Goal: Information Seeking & Learning: Learn about a topic

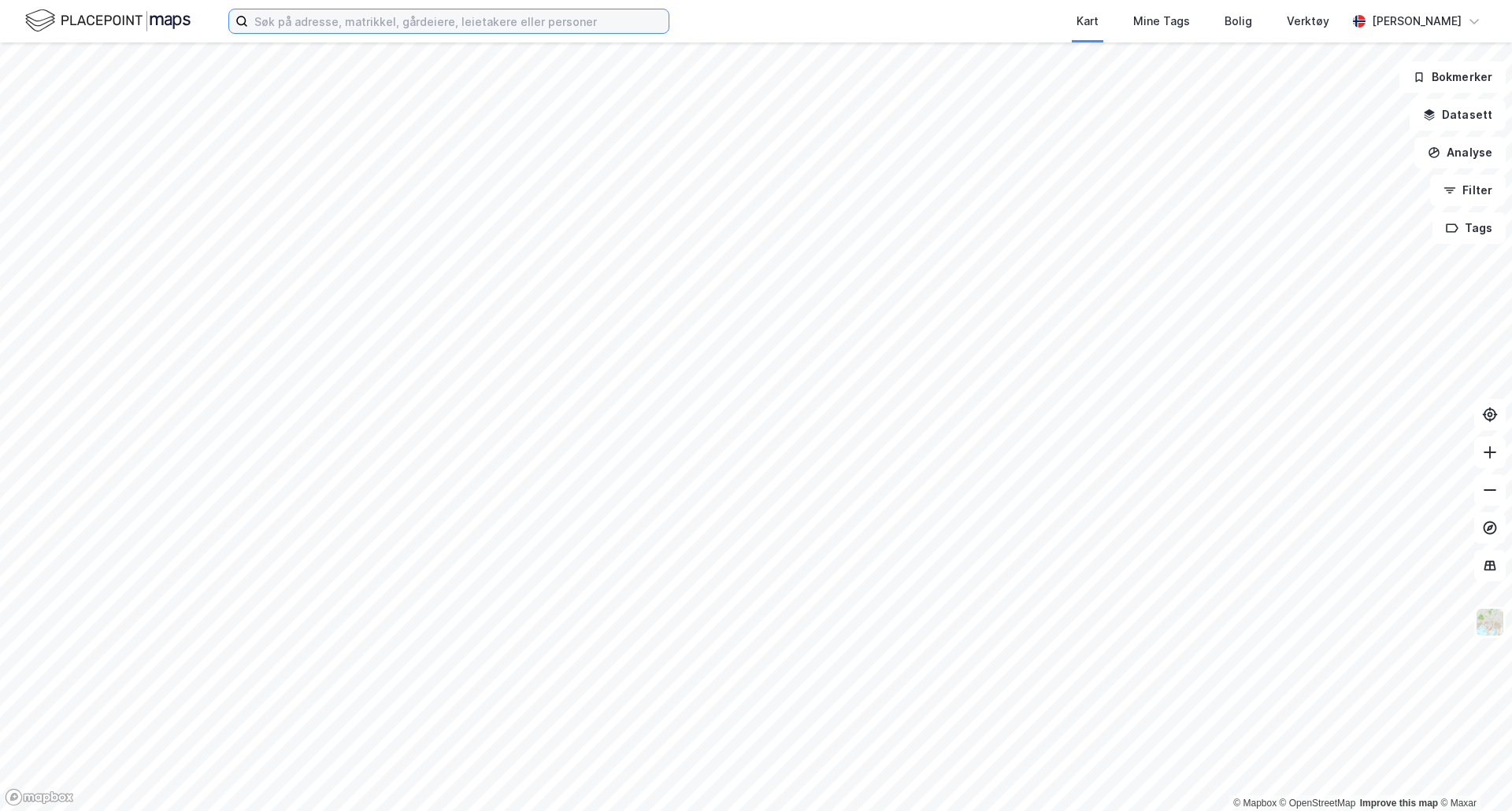
click at [371, 19] on input at bounding box center [457, 21] width 420 height 24
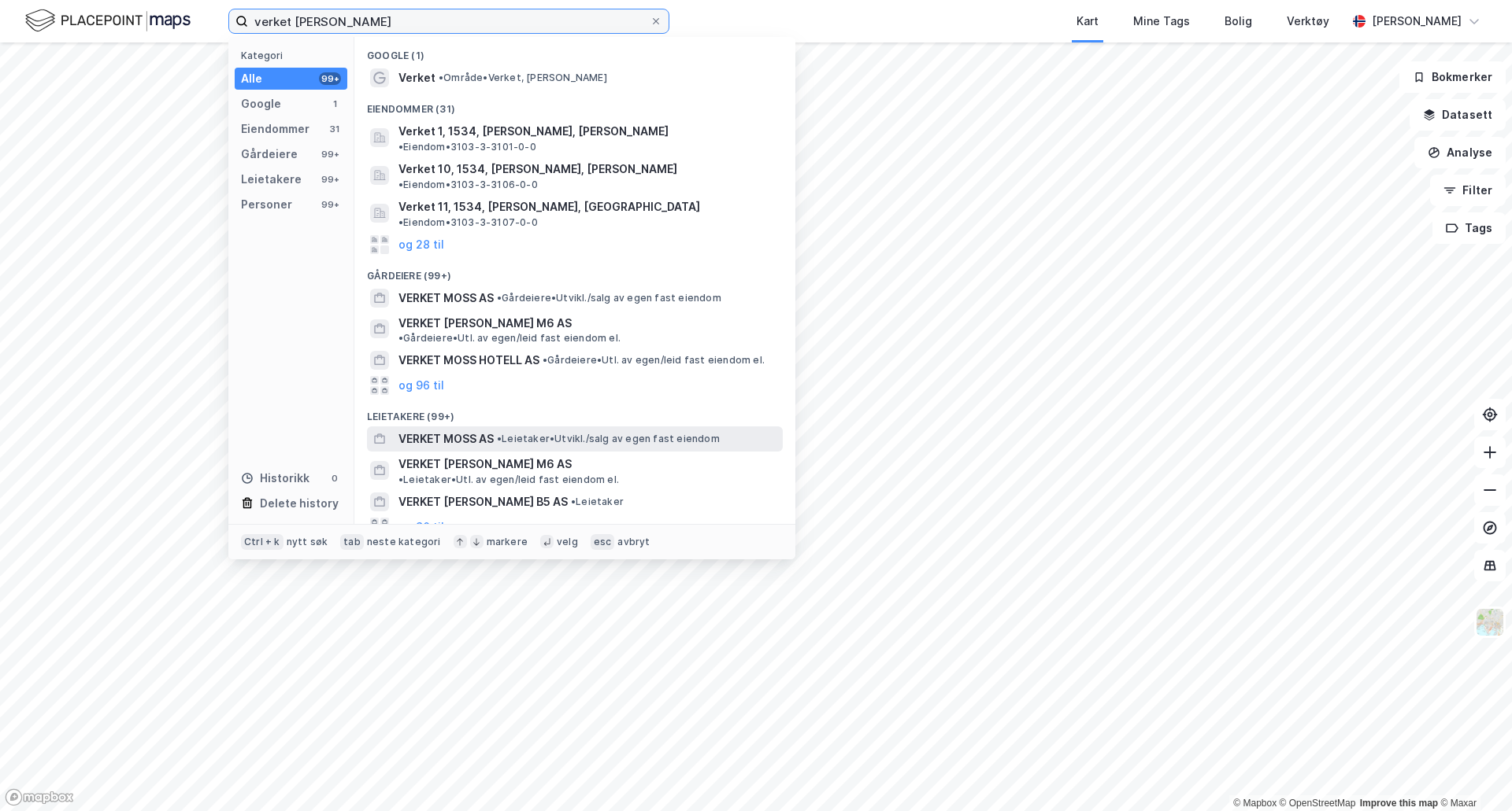
type input "verket [PERSON_NAME]"
click at [484, 430] on span "VERKET MOSS AS" at bounding box center [445, 439] width 96 height 19
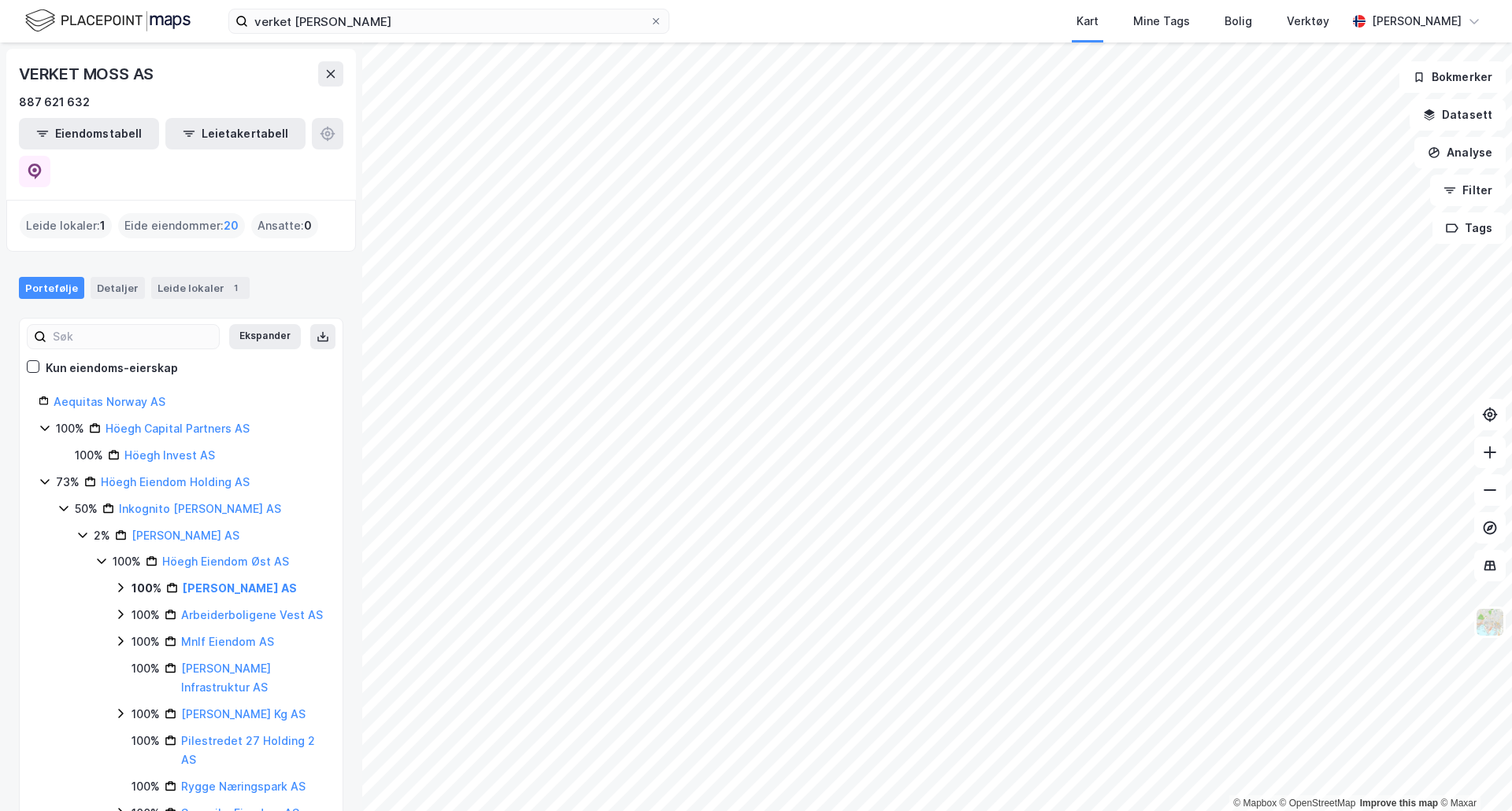
click at [122, 584] on icon at bounding box center [121, 588] width 5 height 9
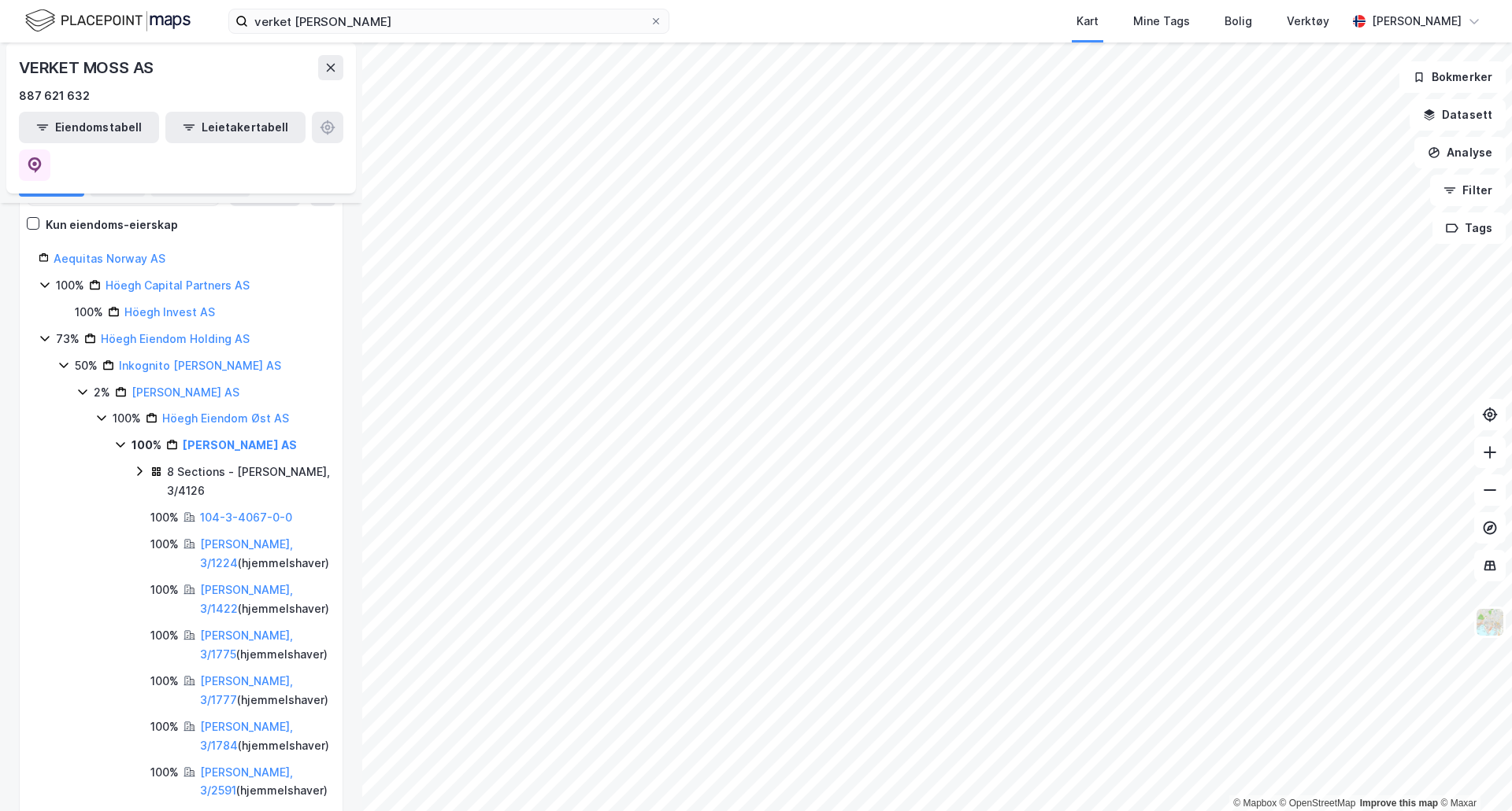
scroll to position [144, 0]
click at [229, 438] on link "[PERSON_NAME] AS" at bounding box center [239, 444] width 114 height 14
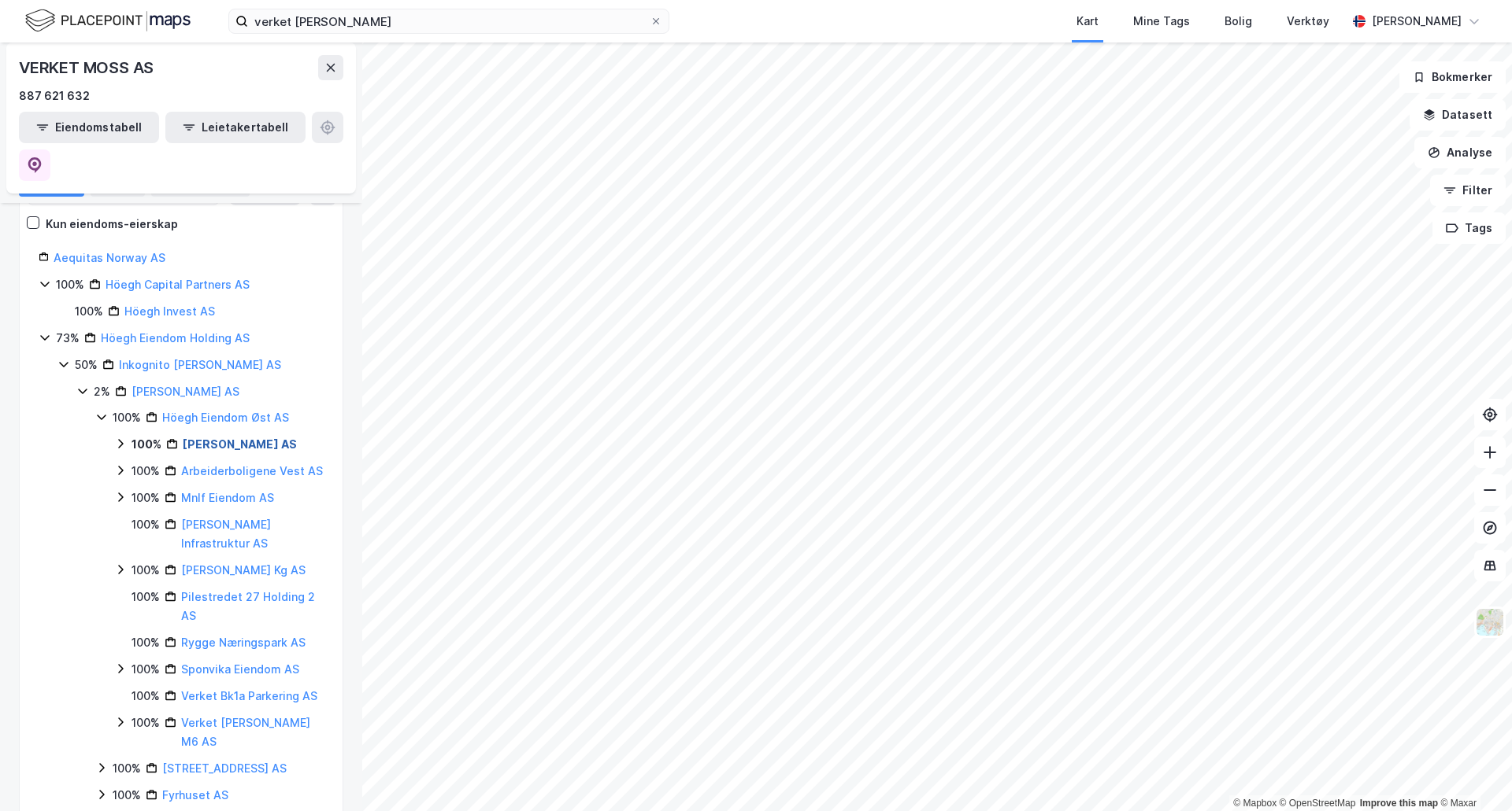
click at [229, 438] on link "[PERSON_NAME] AS" at bounding box center [239, 444] width 114 height 14
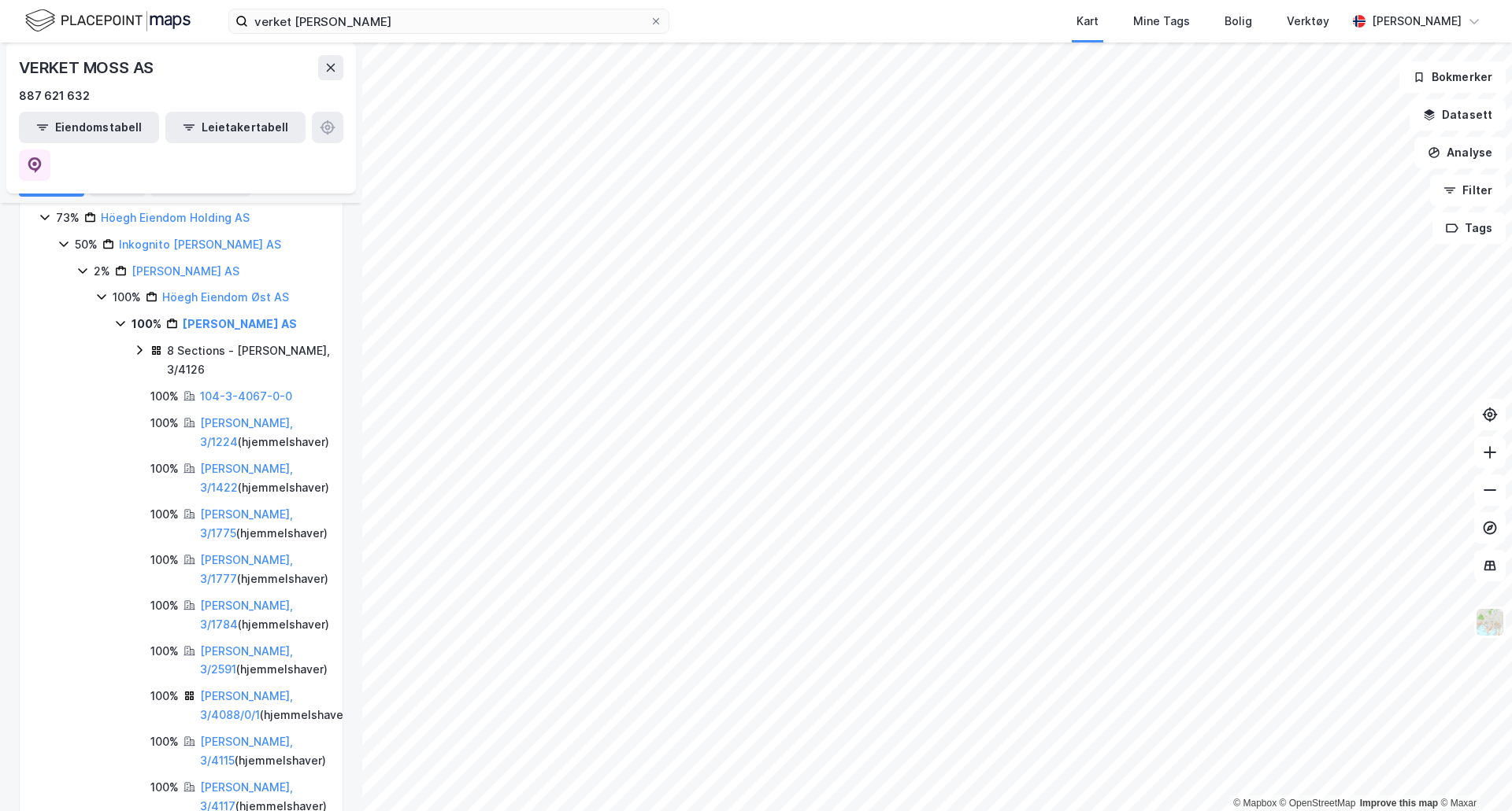
scroll to position [265, 0]
click at [223, 552] on link "[PERSON_NAME], 3/1777" at bounding box center [247, 569] width 93 height 32
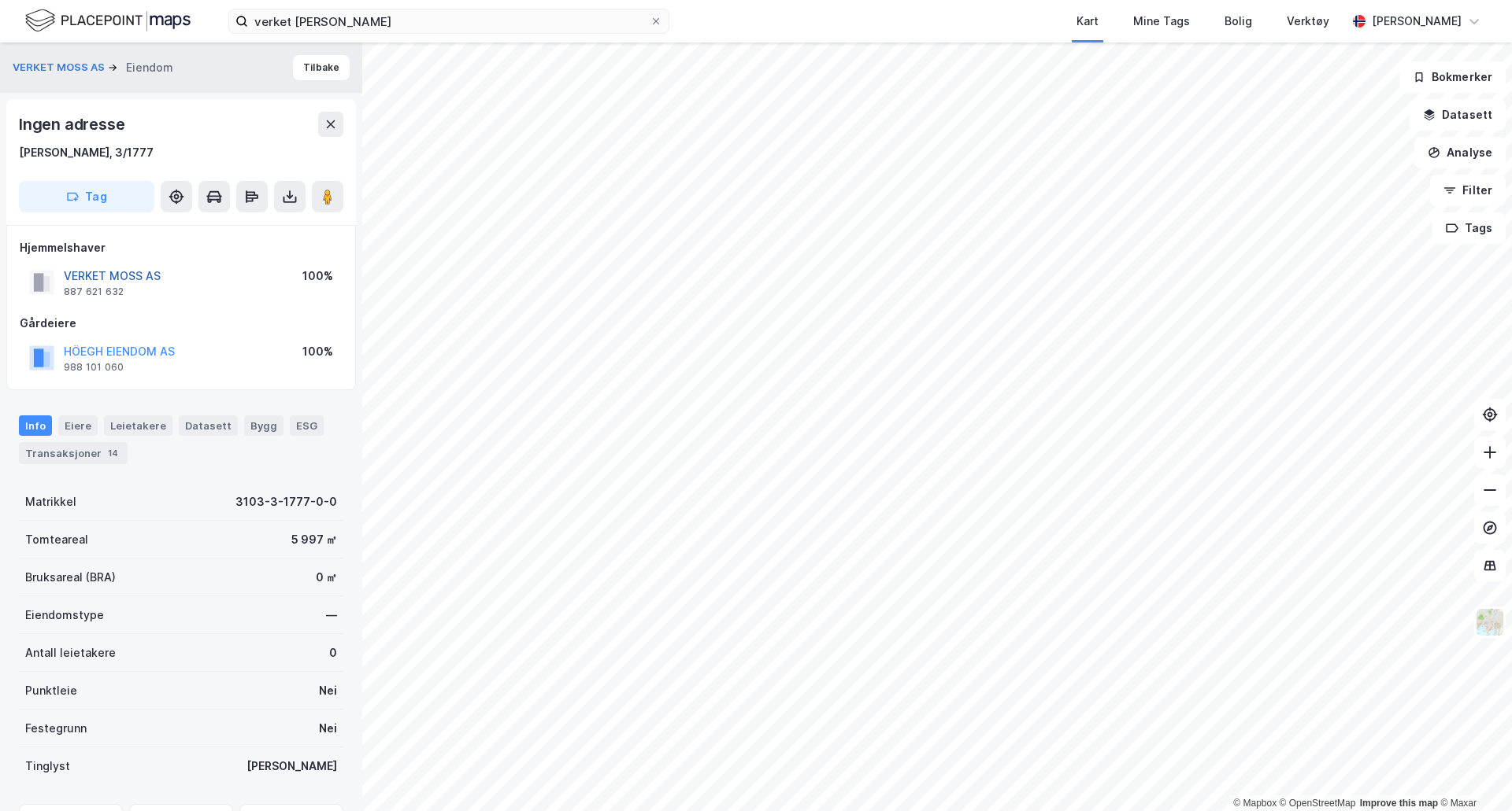
click at [0, 0] on button "VERKET MOSS AS" at bounding box center [0, 0] width 0 height 0
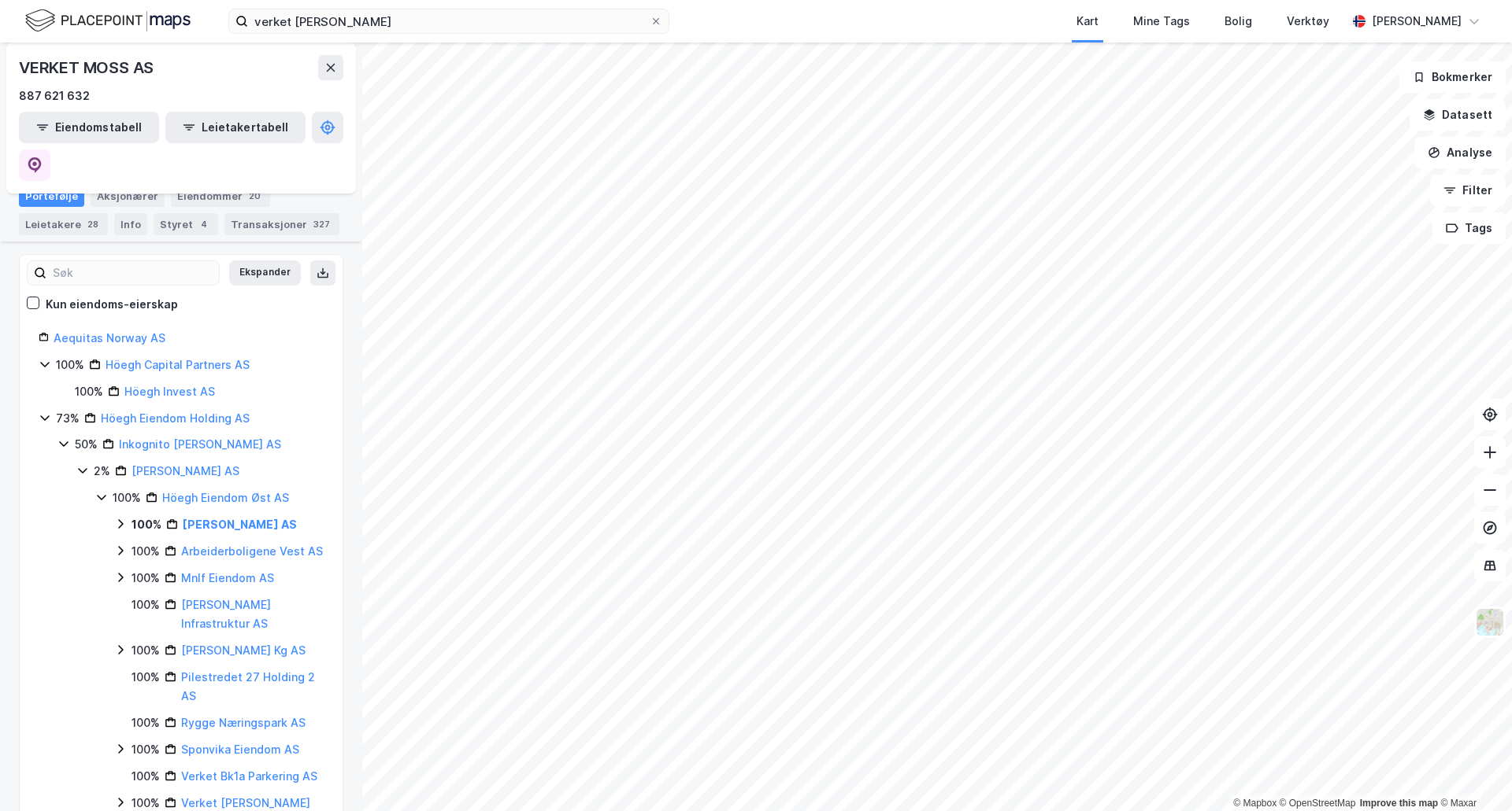
scroll to position [208, 0]
click at [117, 515] on icon at bounding box center [120, 521] width 13 height 13
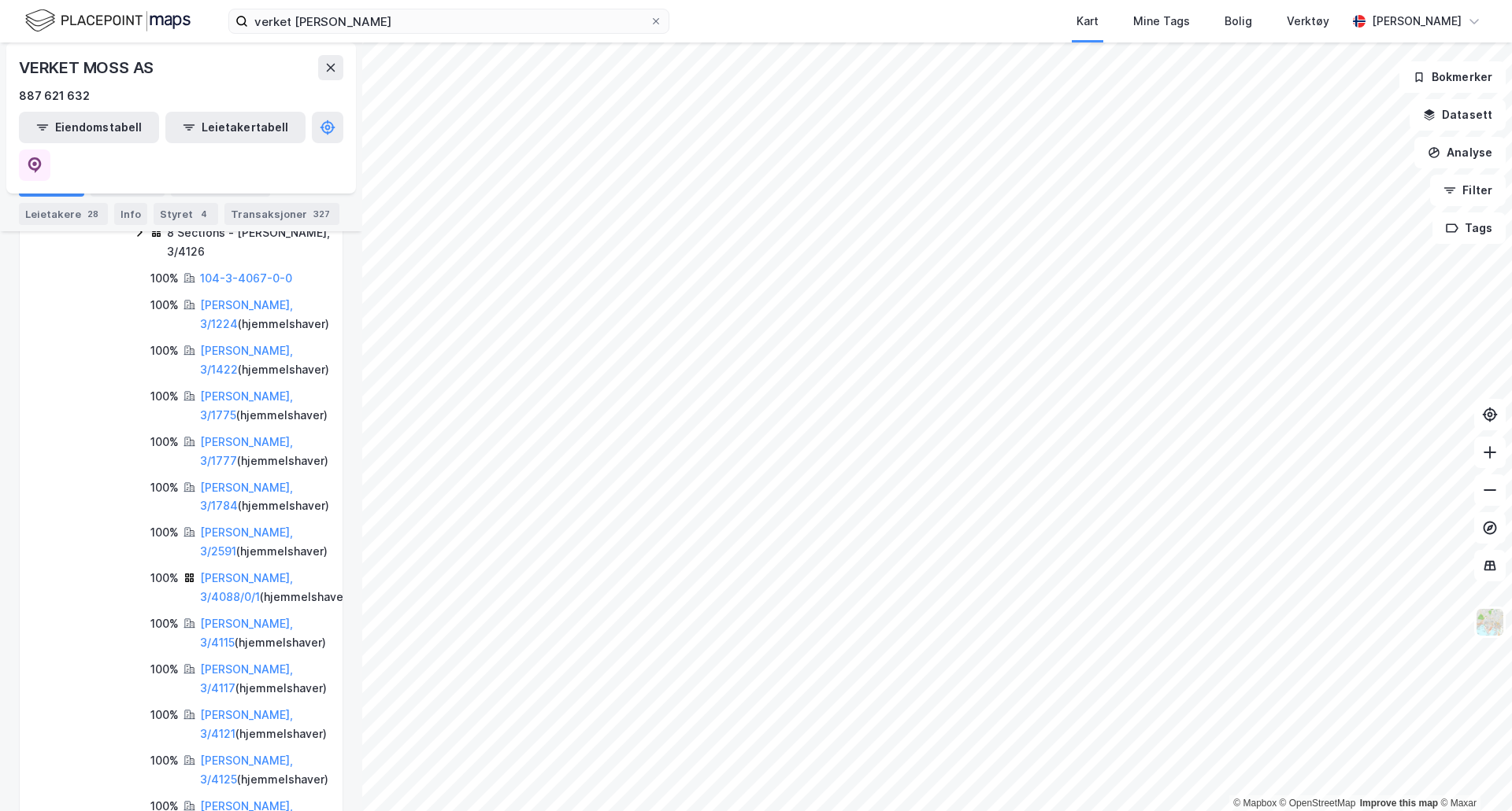
scroll to position [523, 0]
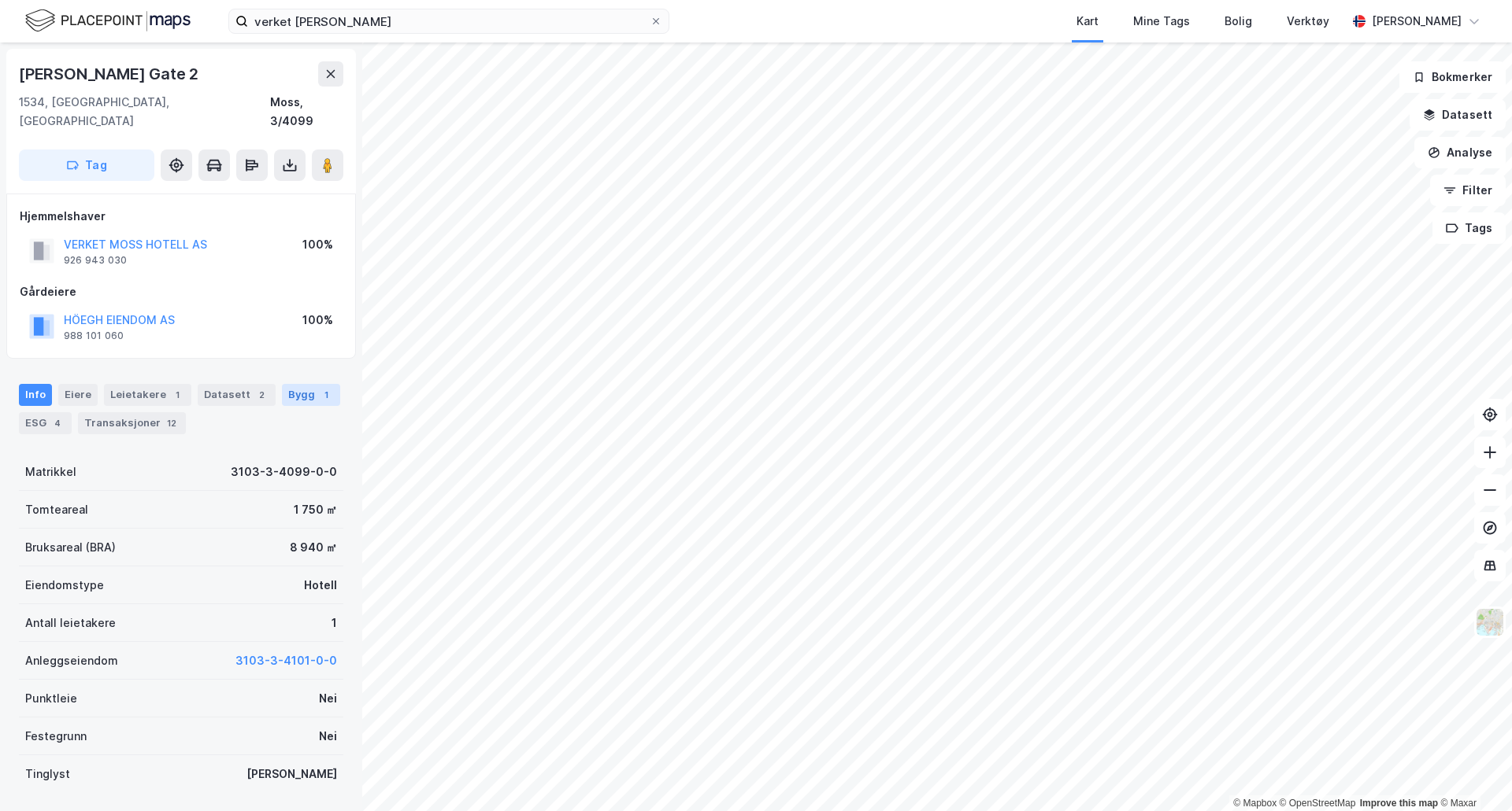
click at [296, 384] on div "Bygg 1" at bounding box center [310, 395] width 58 height 22
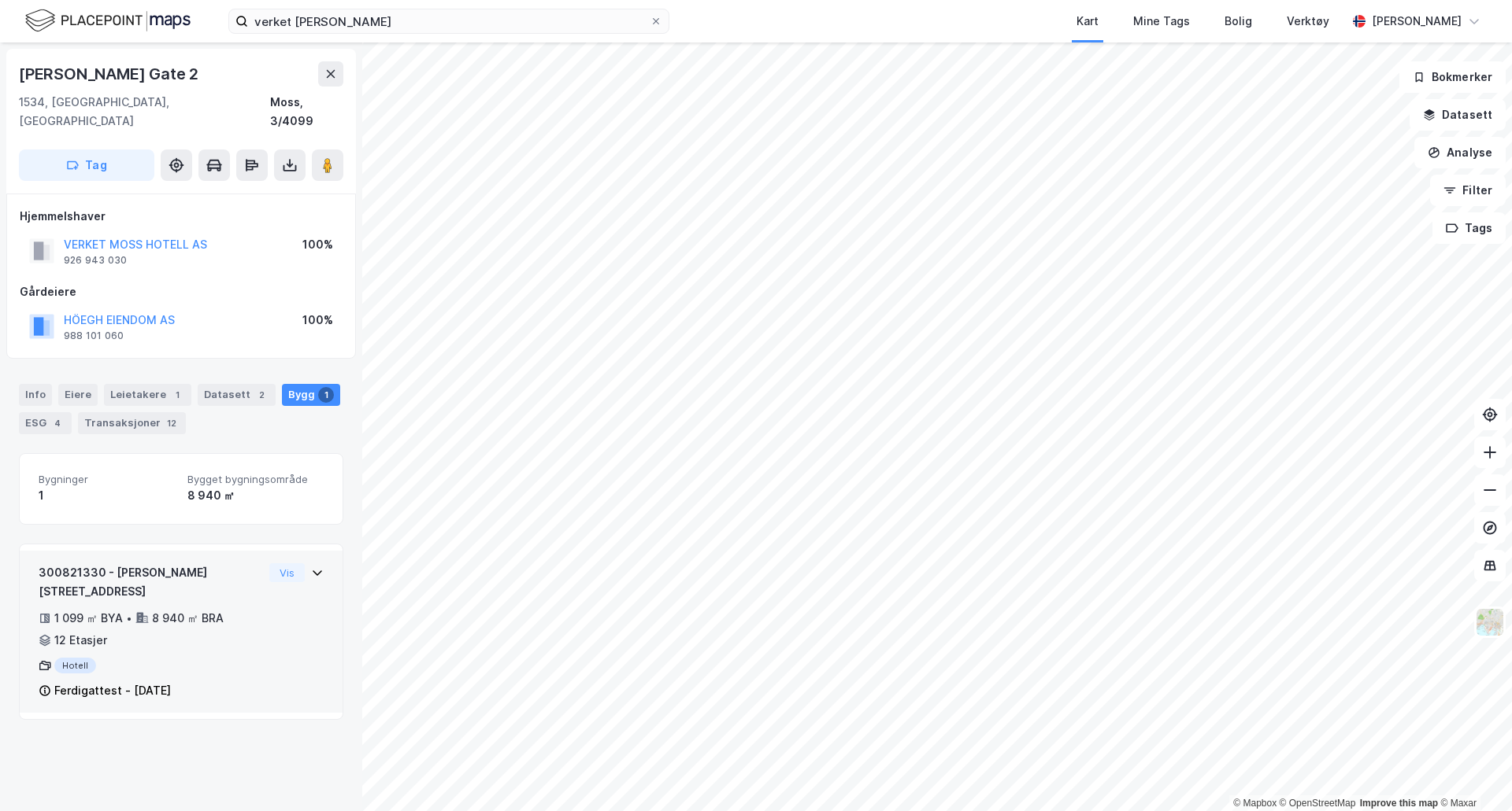
click at [311, 567] on icon at bounding box center [317, 573] width 13 height 13
